Goal: Task Accomplishment & Management: Manage account settings

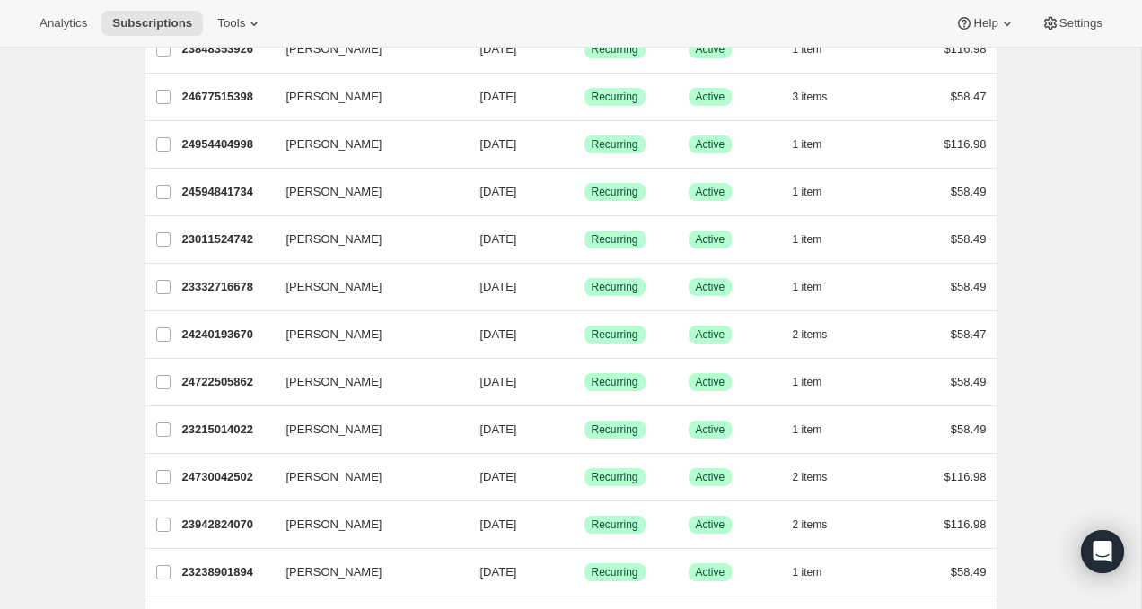
scroll to position [1107, 0]
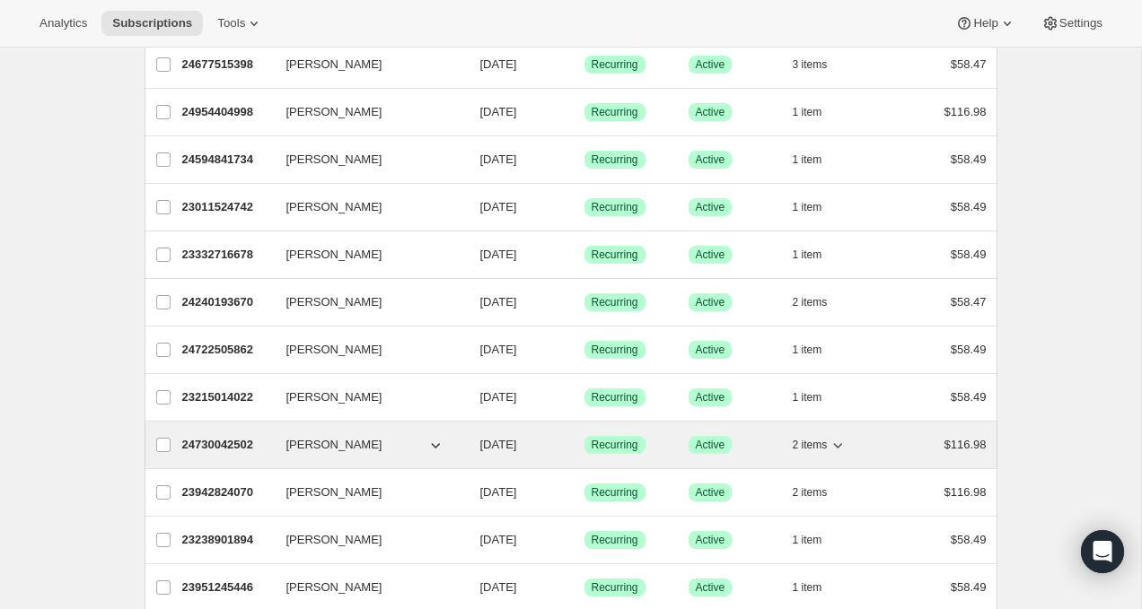
click at [332, 443] on span "[PERSON_NAME]" at bounding box center [334, 445] width 96 height 18
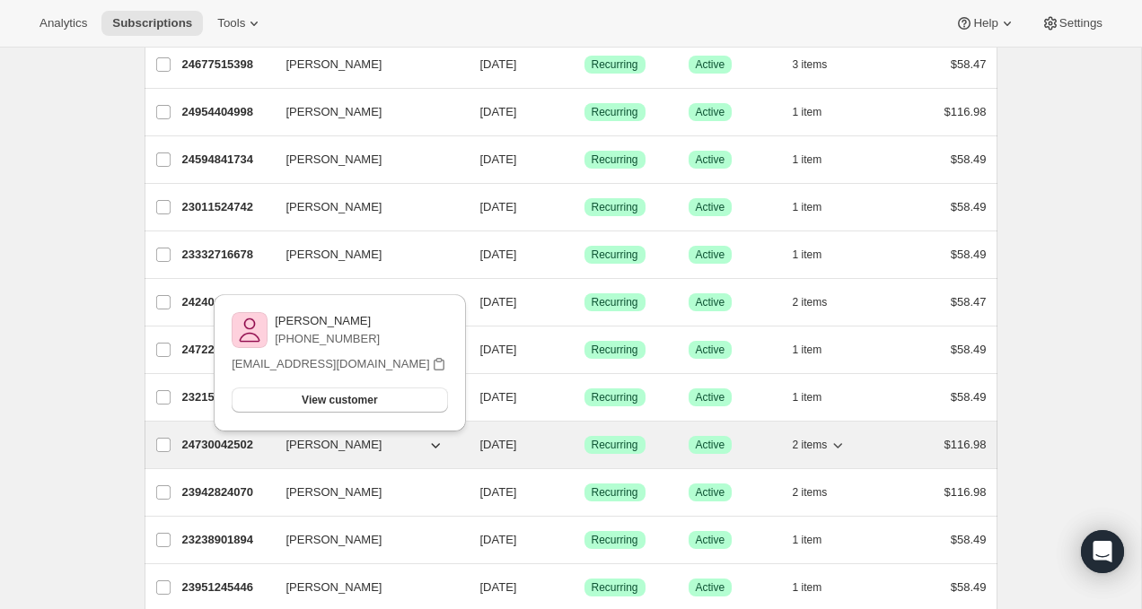
click at [255, 441] on p "24730042502" at bounding box center [227, 445] width 90 height 18
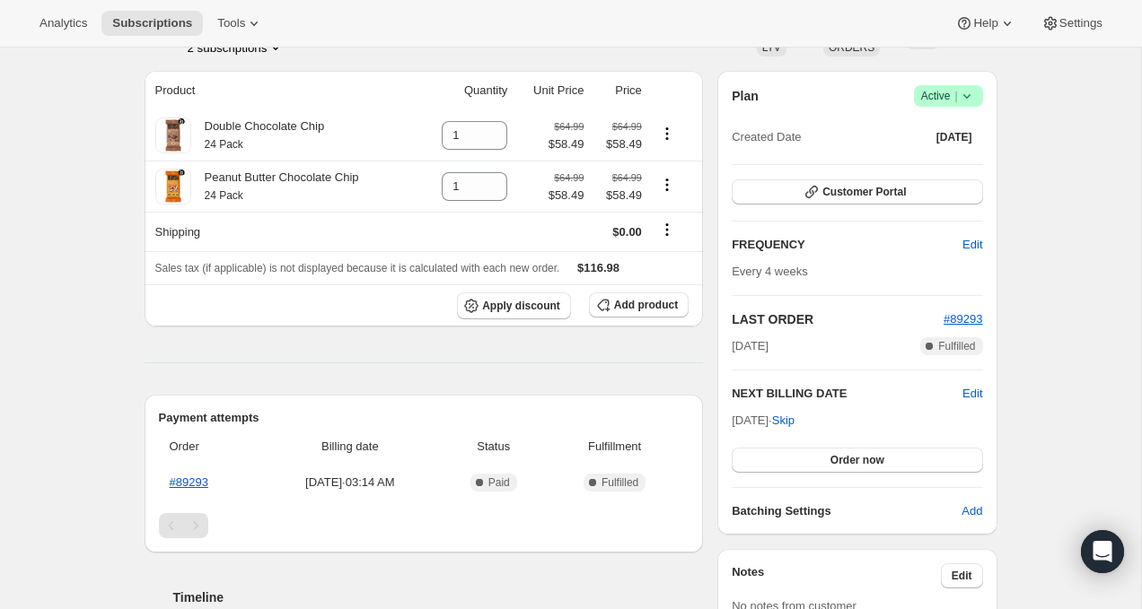
scroll to position [133, 0]
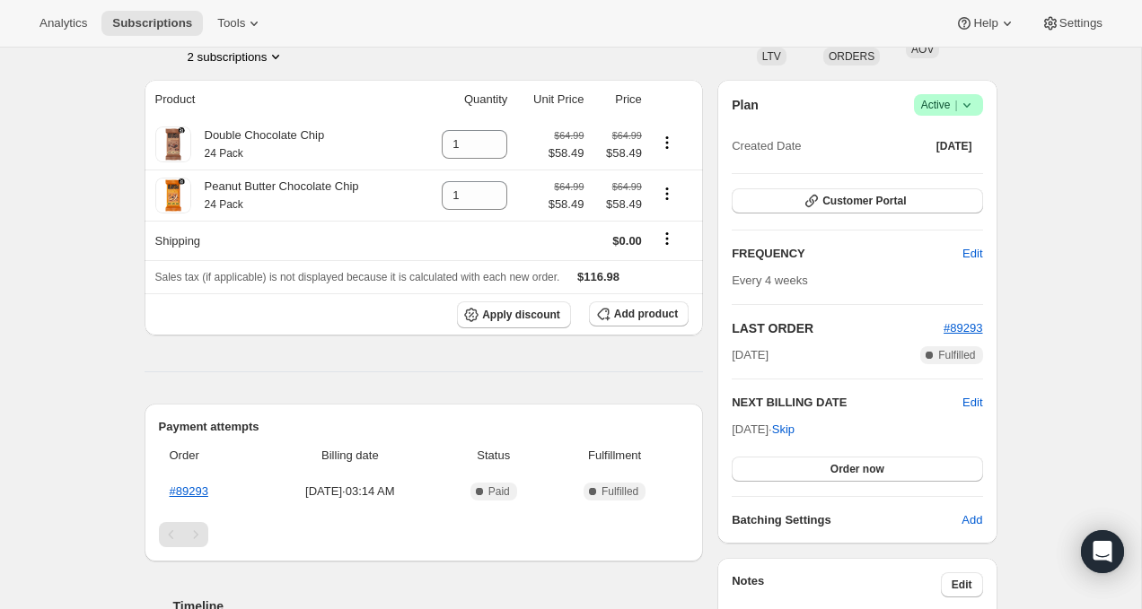
click at [436, 394] on div "Product Quantity Unit Price Price Double Chocolate Chip 24 Pack 1 $64.99 $58.49…" at bounding box center [424, 404] width 559 height 648
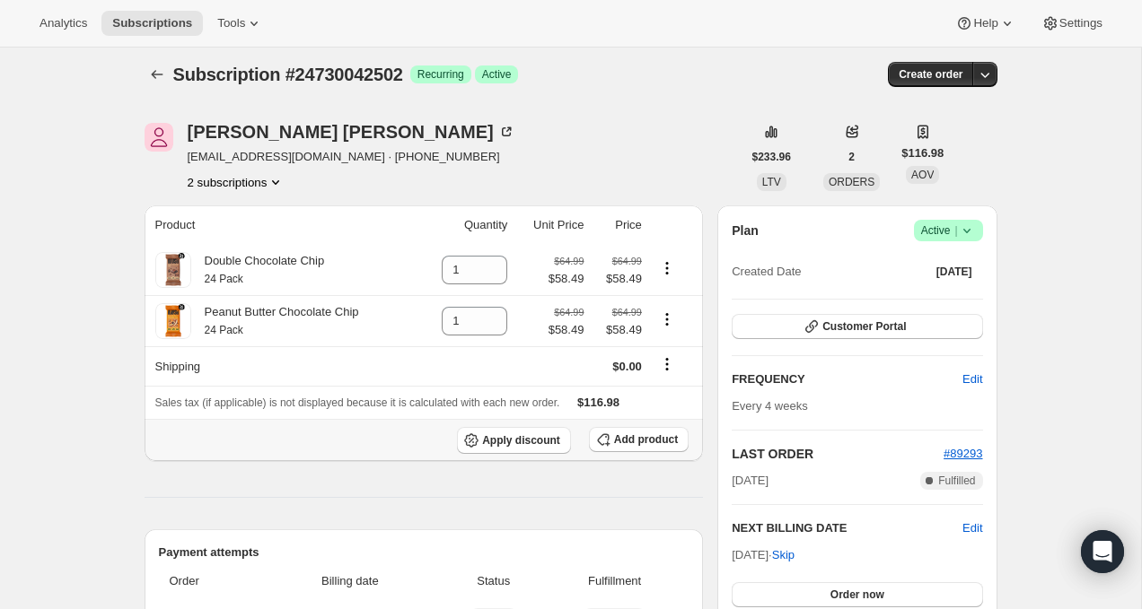
scroll to position [0, 0]
